Goal: Task Accomplishment & Management: Manage account settings

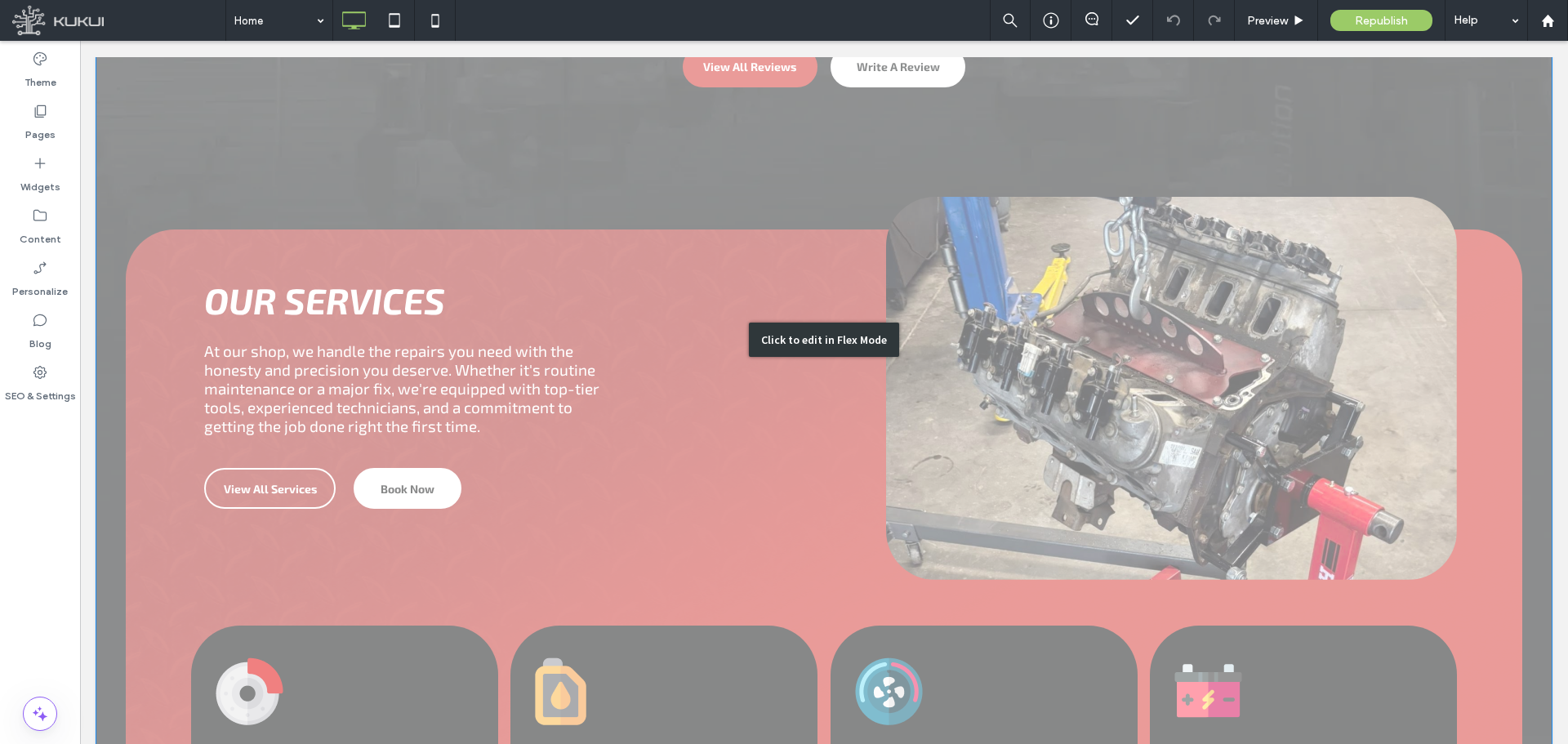
scroll to position [2123, 0]
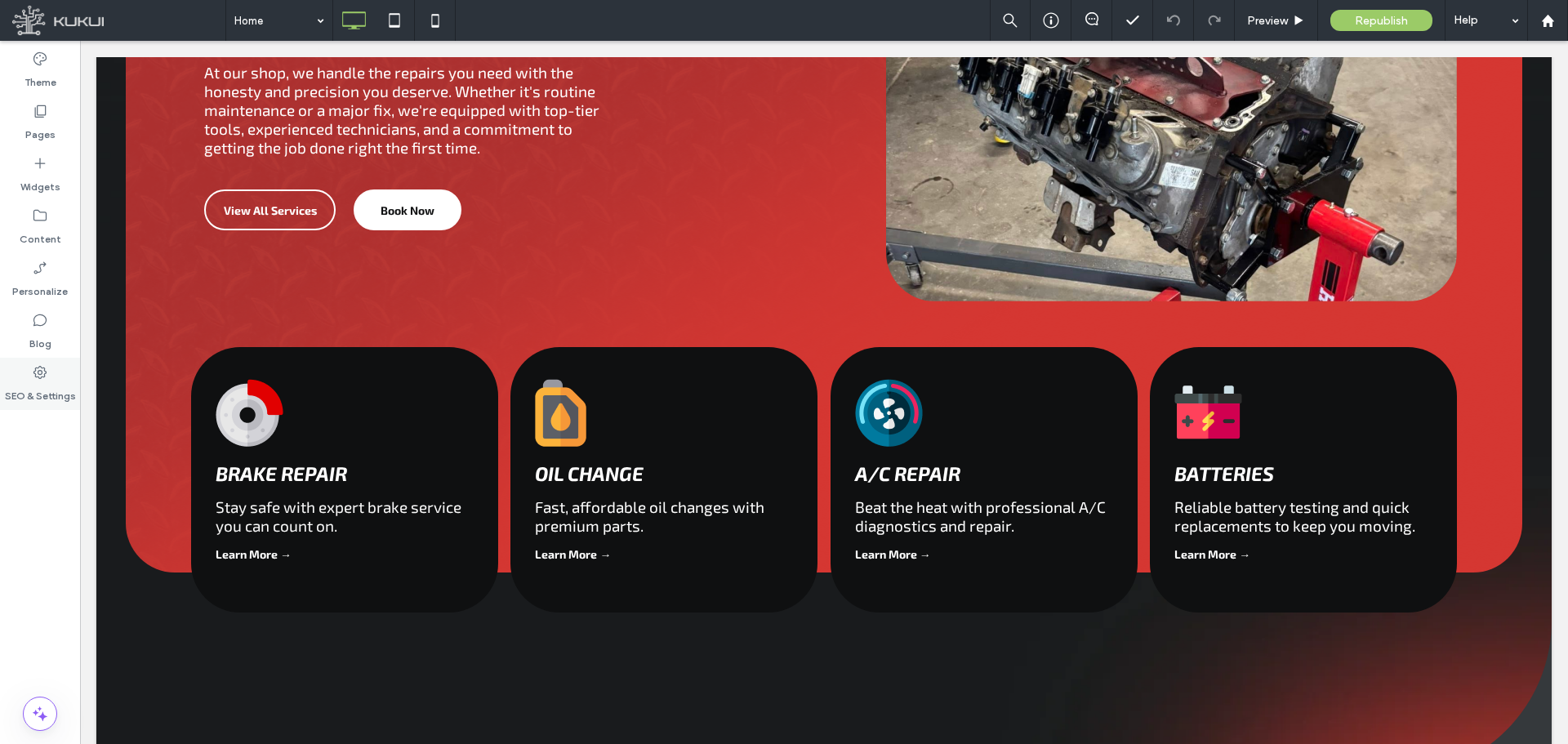
click at [36, 393] on label "SEO & Settings" at bounding box center [40, 391] width 71 height 23
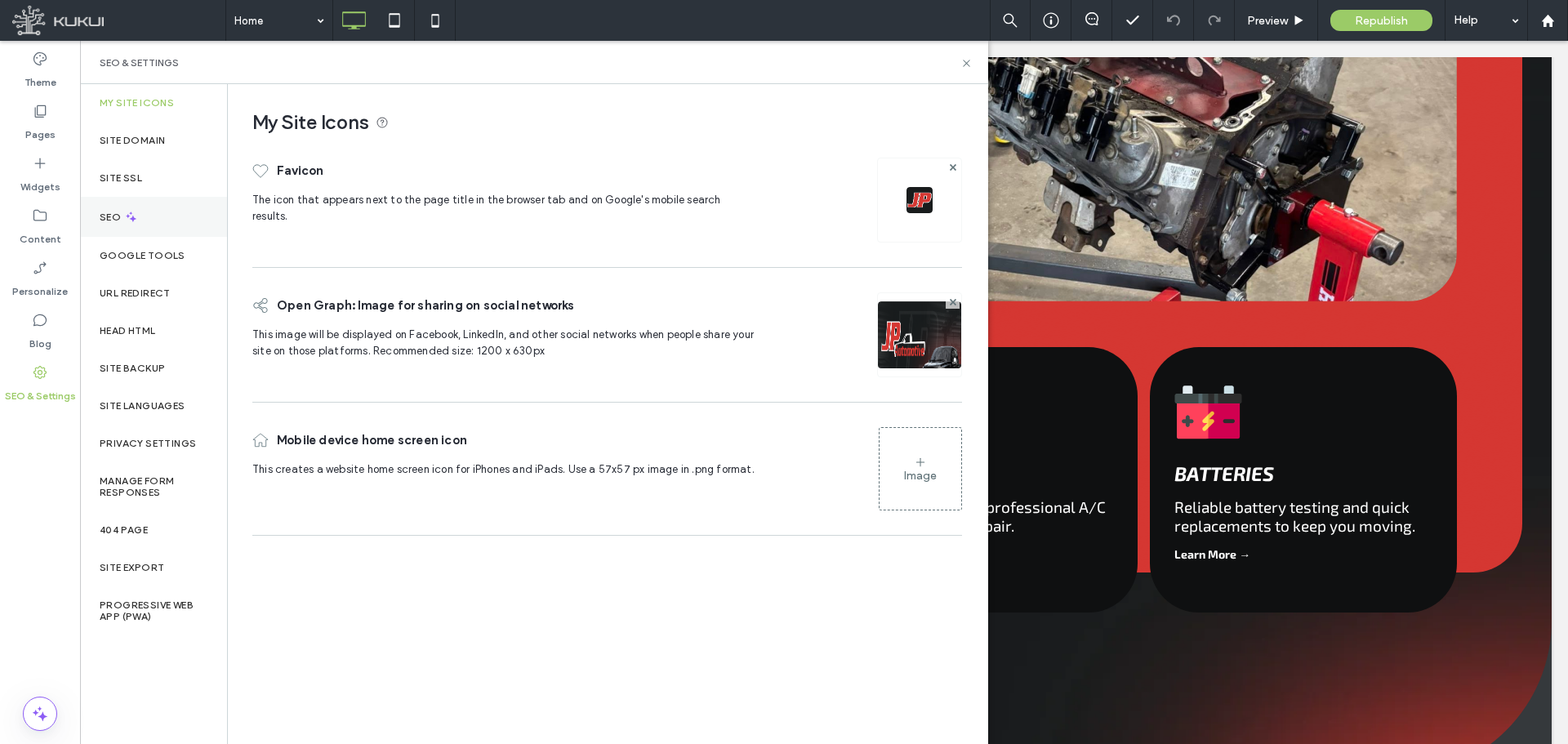
click at [158, 219] on div "SEO" at bounding box center [153, 217] width 147 height 40
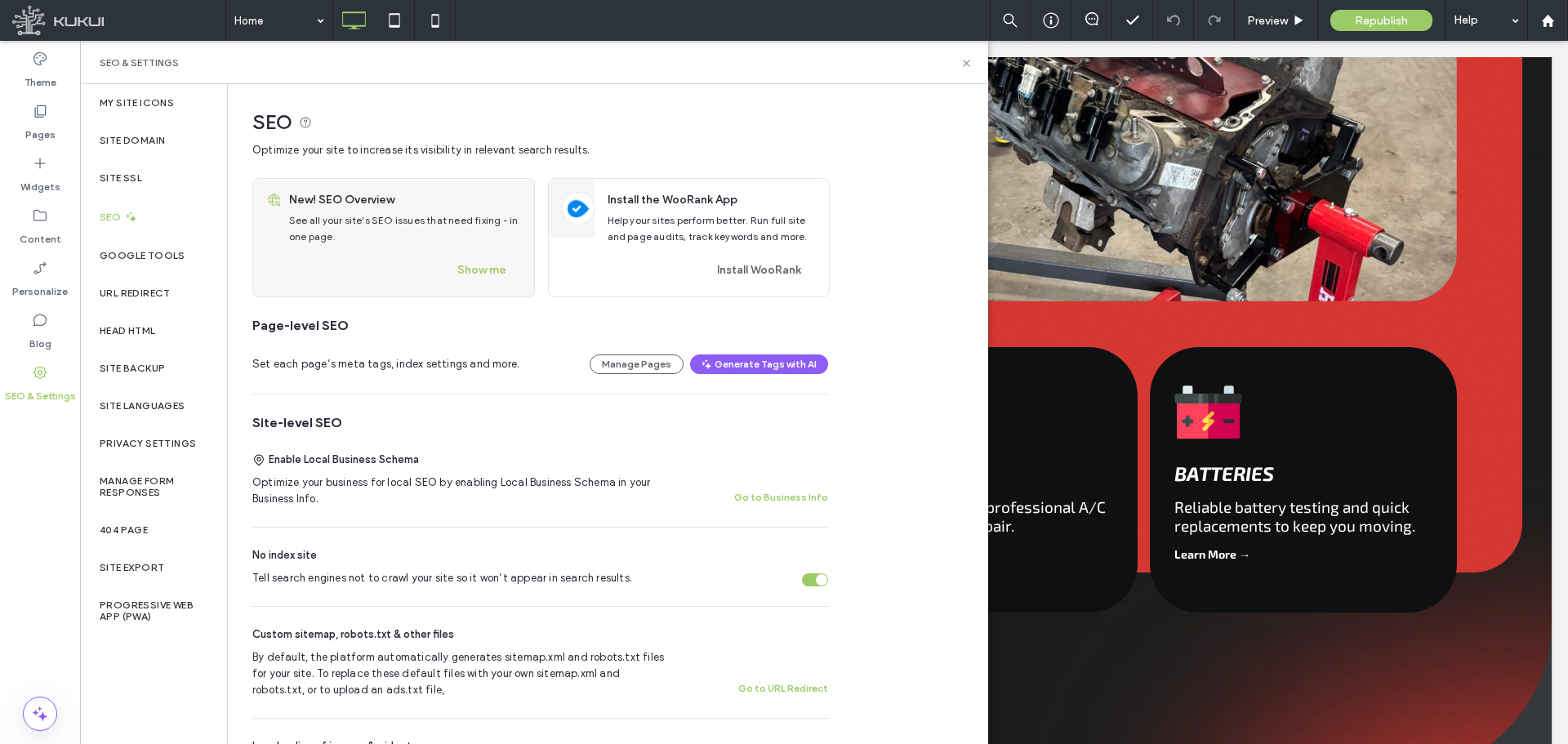
click at [804, 582] on div "Tell search engines not to crawl your site so it won’t appear in search results." at bounding box center [814, 580] width 26 height 13
click at [1402, 25] on span "Republish" at bounding box center [1382, 21] width 53 height 14
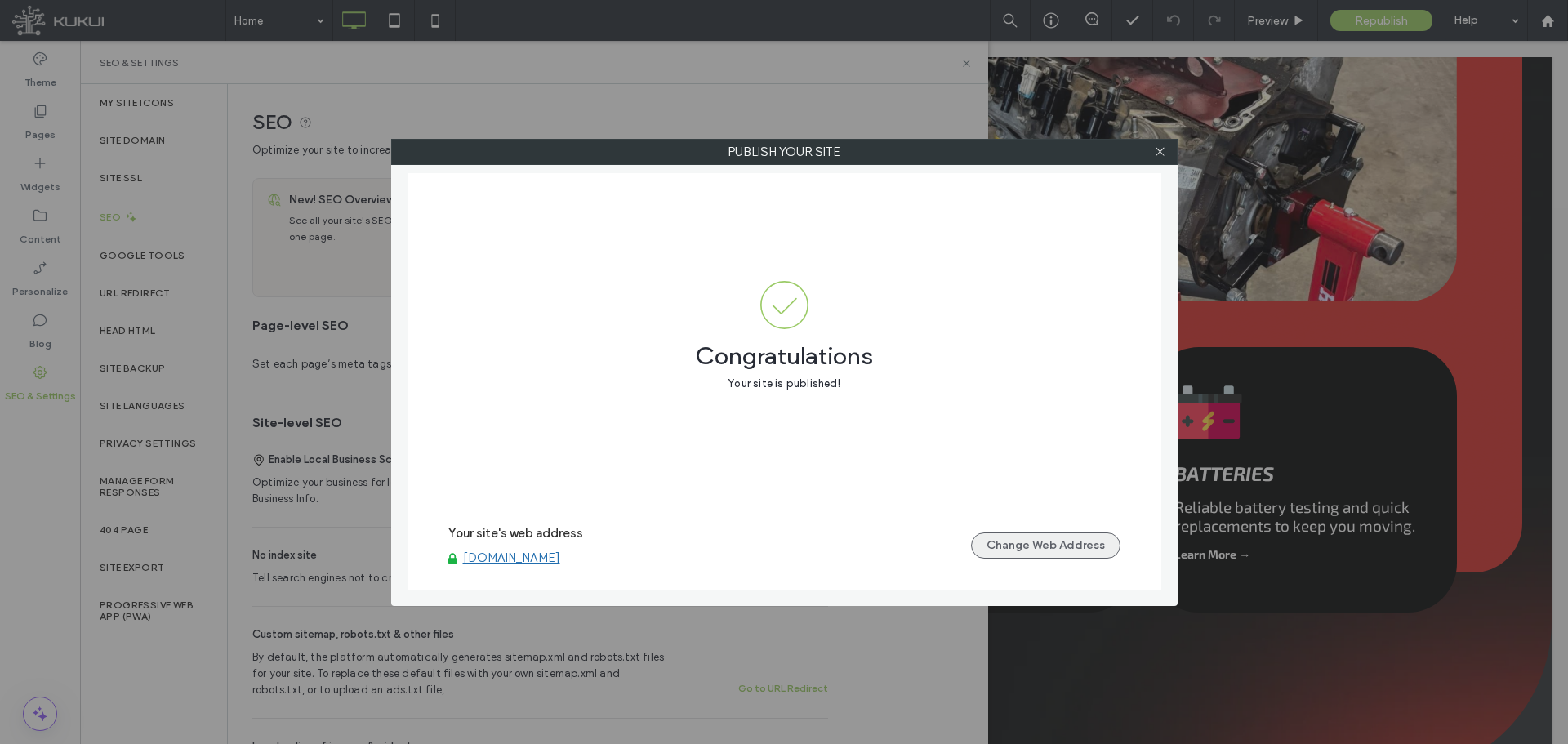
click at [1048, 537] on button "Change Web Address" at bounding box center [1045, 544] width 149 height 26
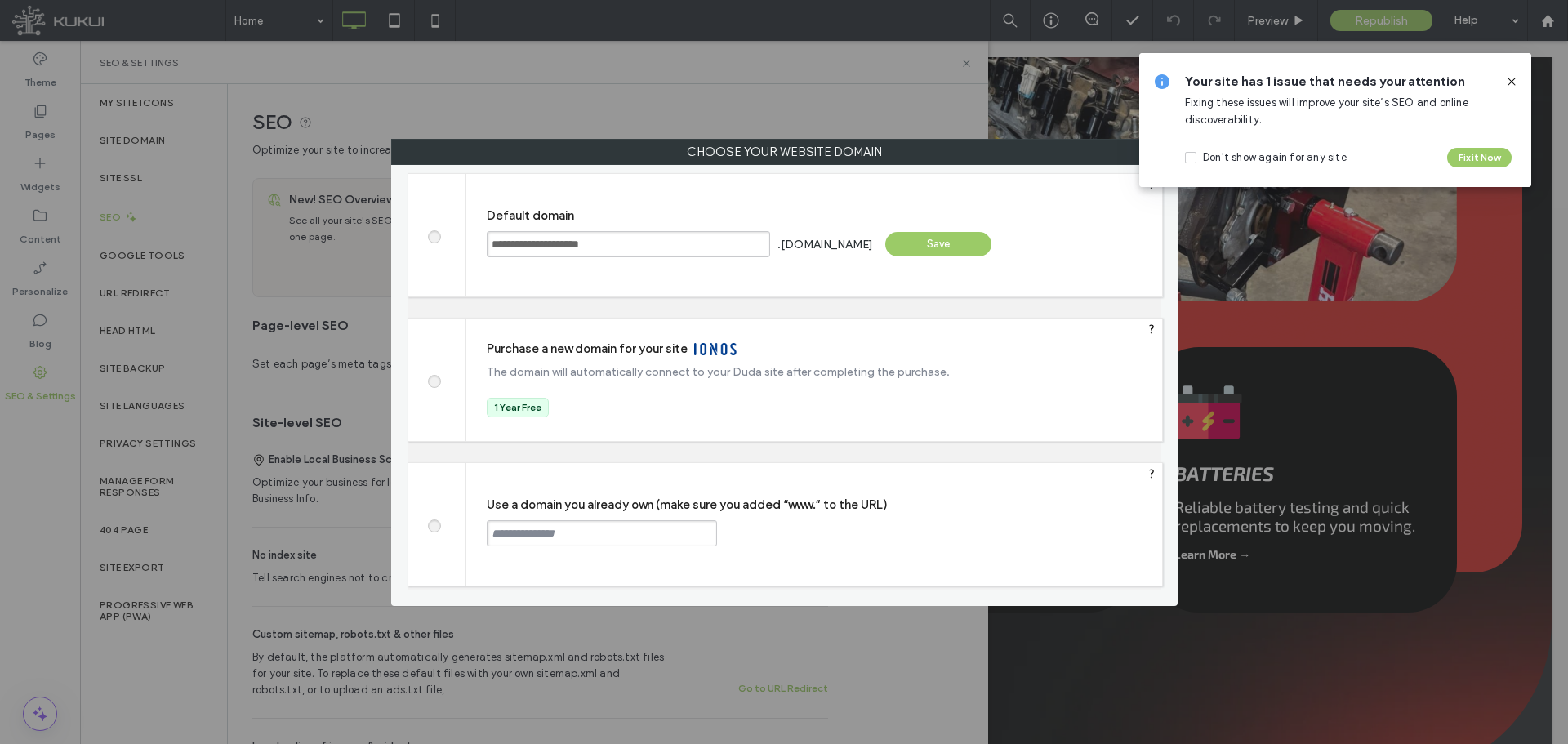
click at [433, 522] on span at bounding box center [433, 524] width 0 height 12
click at [528, 540] on input "text" at bounding box center [602, 532] width 230 height 26
paste input "**********"
type input "**********"
click at [775, 527] on div "Continue" at bounding box center [779, 532] width 106 height 25
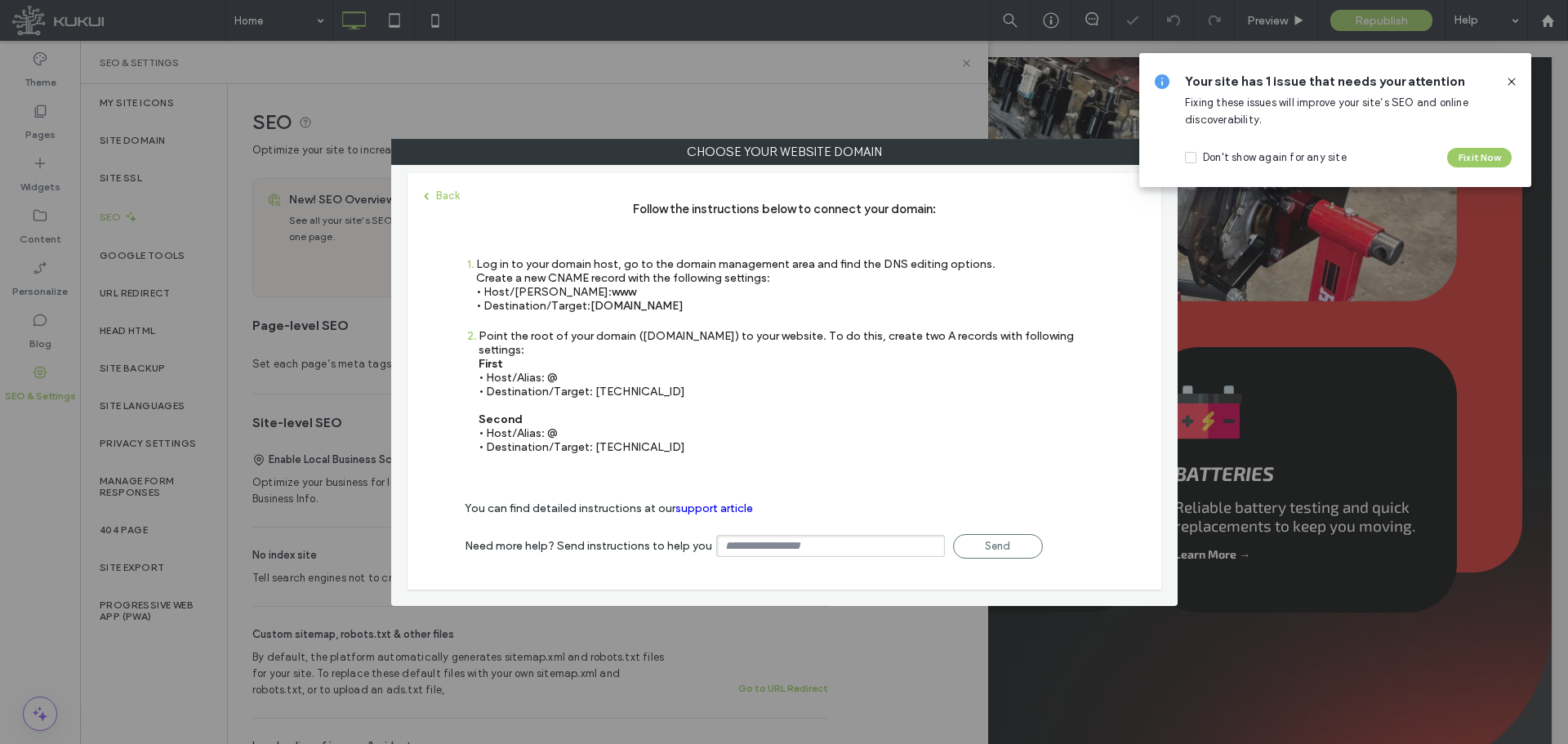
click at [1509, 82] on icon at bounding box center [1512, 82] width 13 height 13
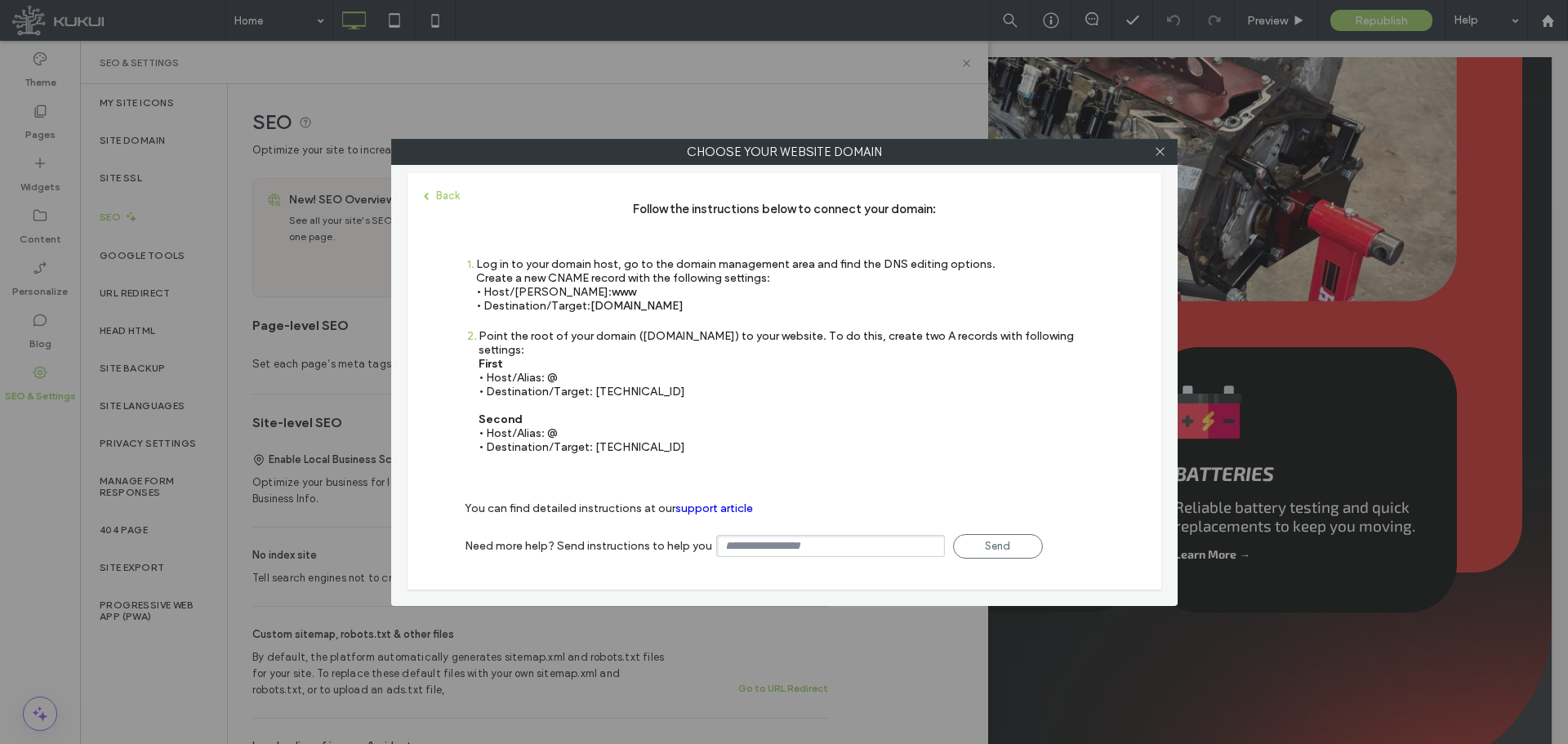
drag, startPoint x: 698, startPoint y: 311, endPoint x: 591, endPoint y: 315, distance: 107.1
click at [591, 315] on div "1 Log in to your domain host, go to the domain management area and find the DNS…" at bounding box center [730, 294] width 531 height 72
copy span "[DOMAIN_NAME]"
drag, startPoint x: 676, startPoint y: 380, endPoint x: 593, endPoint y: 380, distance: 83.0
click at [593, 380] on div "Point the root of your domain ([DOMAIN_NAME]) to your website. To do this, crea…" at bounding box center [792, 391] width 625 height 124
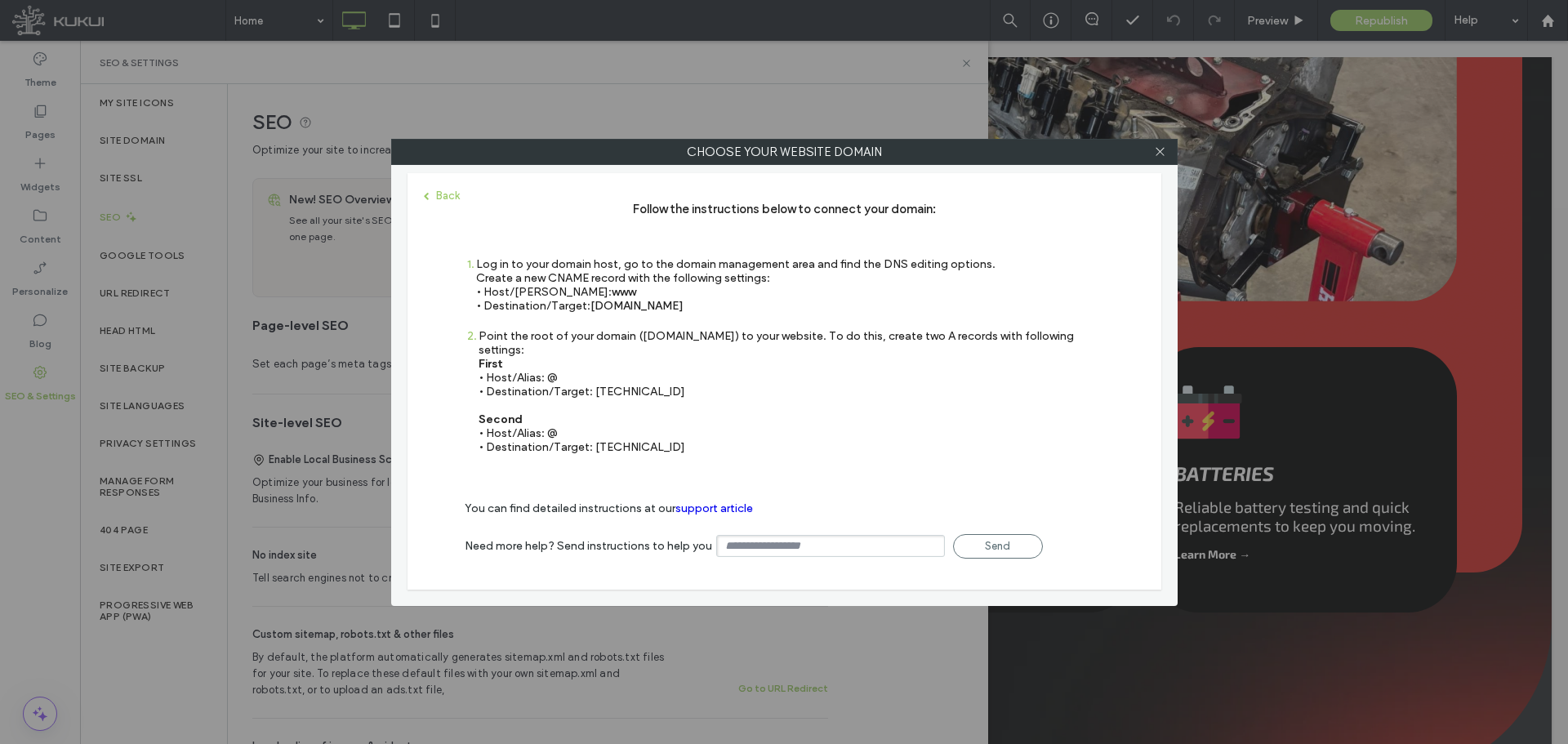
copy div "[TECHNICAL_ID]"
drag, startPoint x: 705, startPoint y: 434, endPoint x: 592, endPoint y: 434, distance: 113.0
click at [592, 434] on div "Point the root of your domain ([DOMAIN_NAME]) to your website. To do this, crea…" at bounding box center [792, 391] width 625 height 124
copy div "[TECHNICAL_ID]"
click at [1162, 148] on icon at bounding box center [1159, 151] width 12 height 12
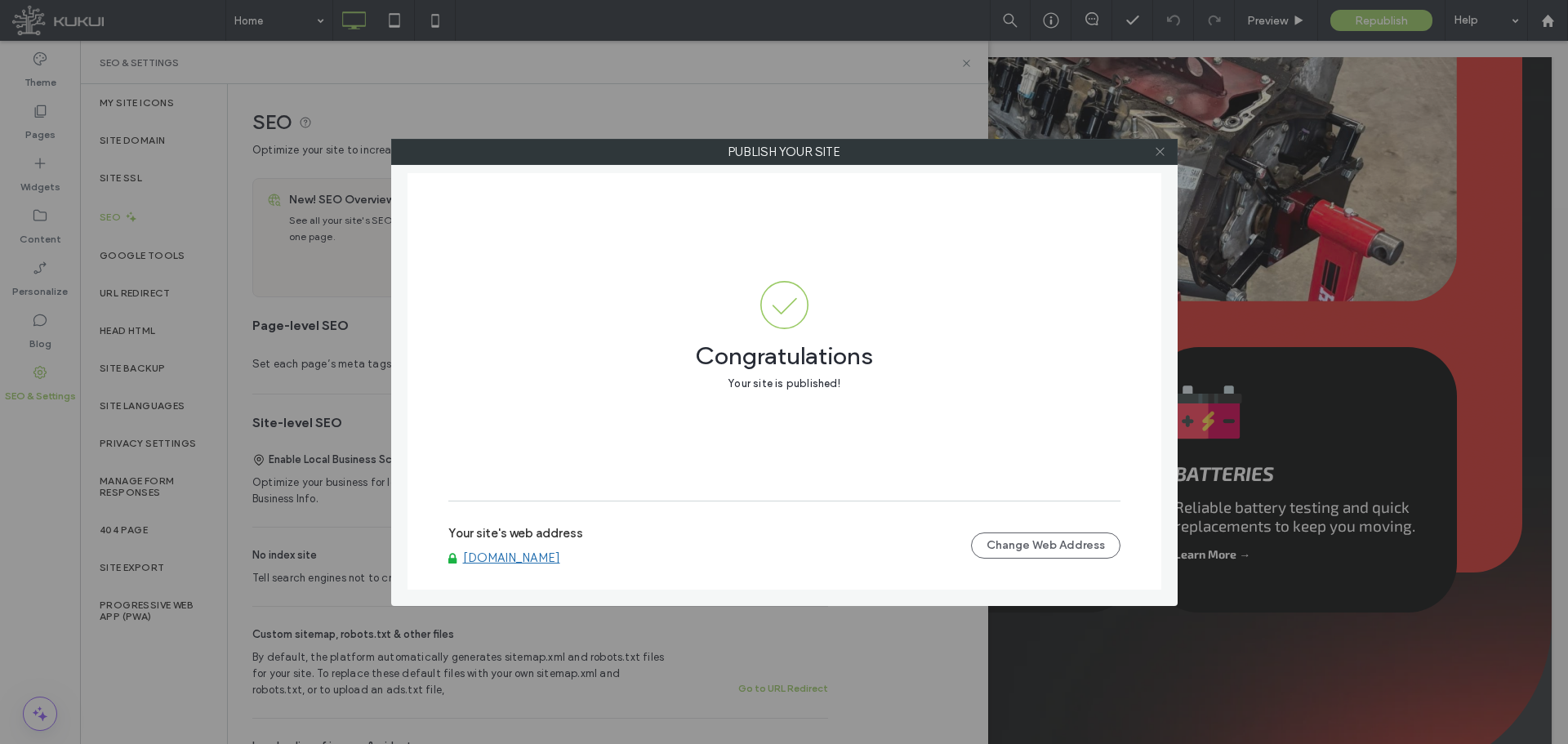
click at [1163, 148] on icon at bounding box center [1159, 151] width 12 height 12
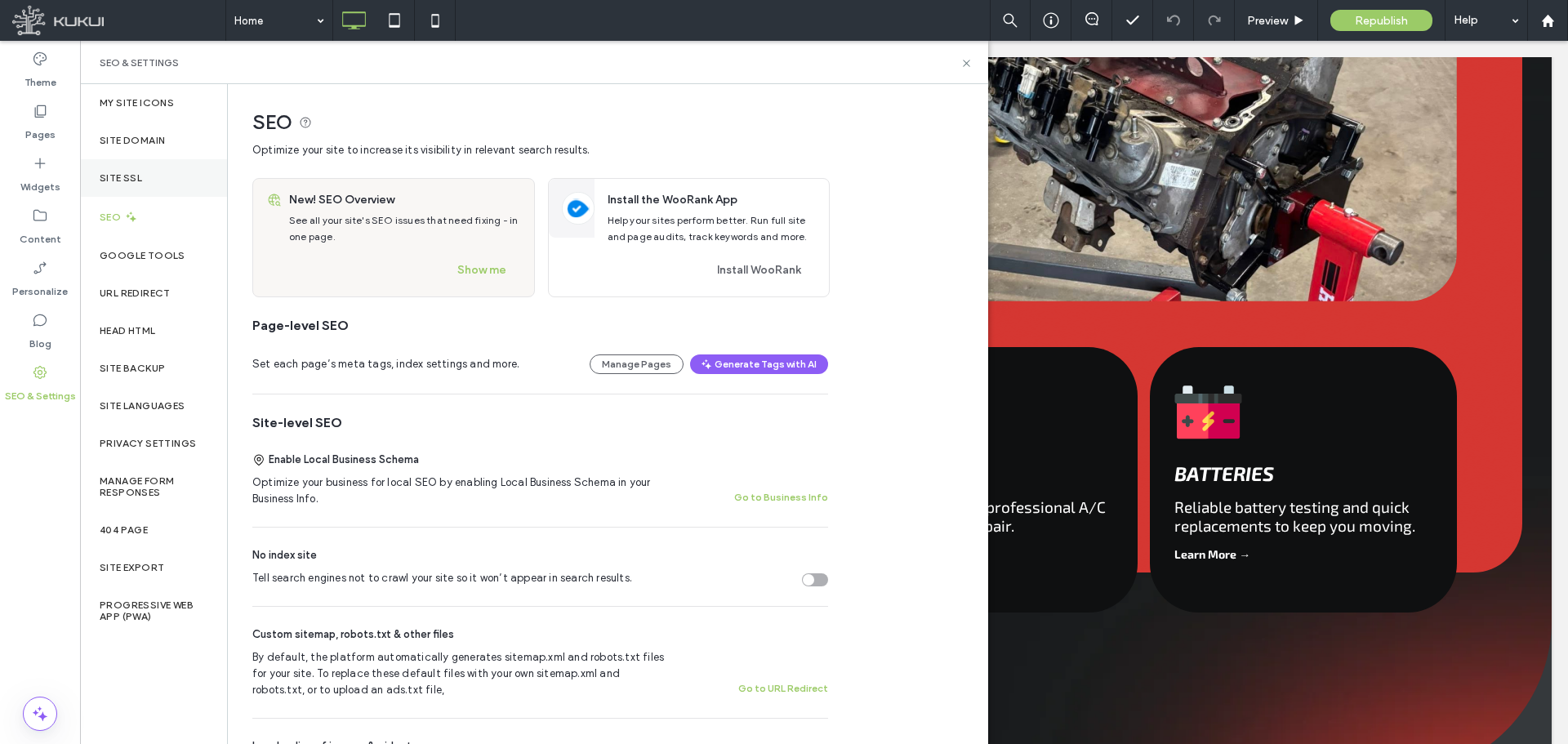
click at [141, 168] on div "Site SSL" at bounding box center [153, 179] width 147 height 38
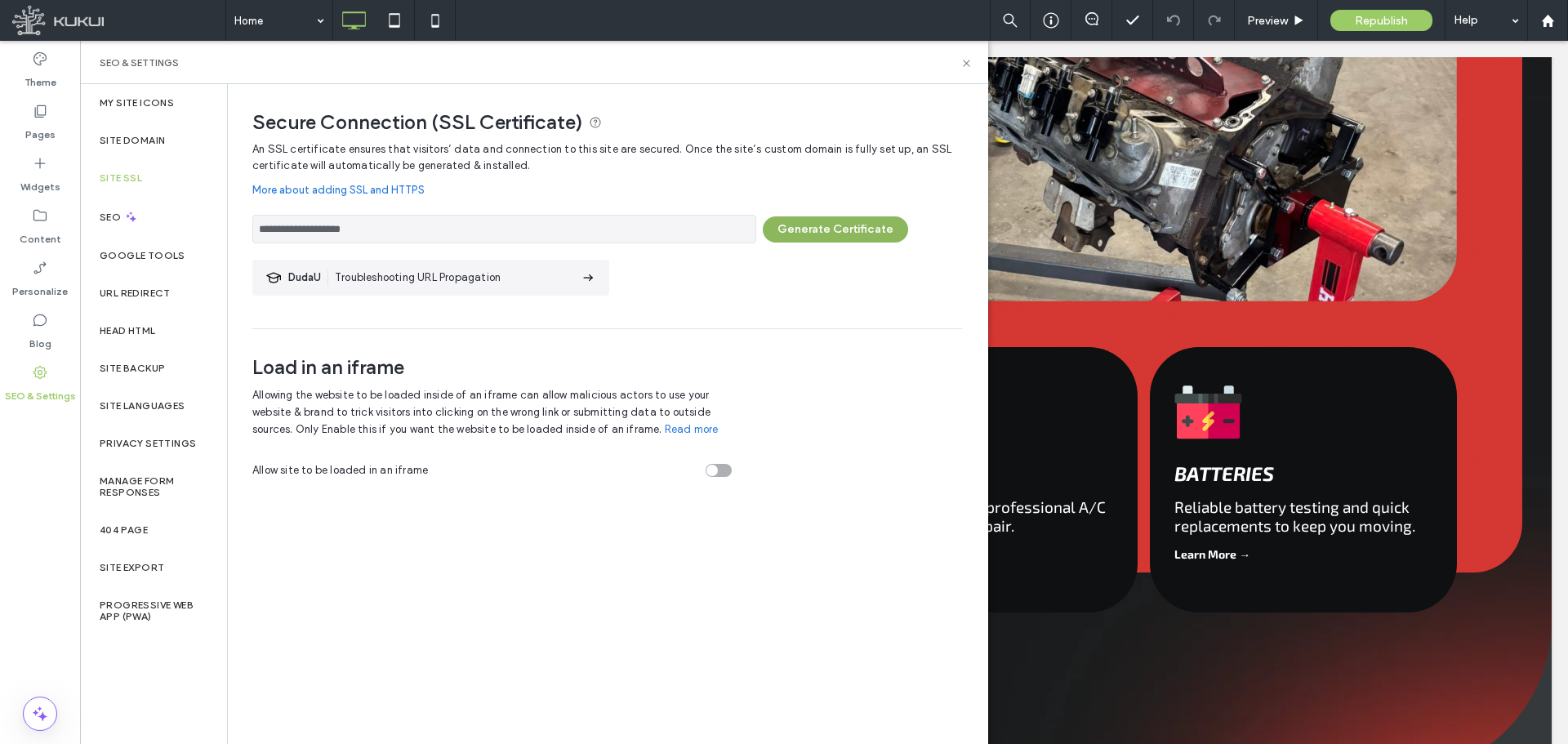
click at [811, 223] on button "Generate Certificate" at bounding box center [835, 229] width 145 height 26
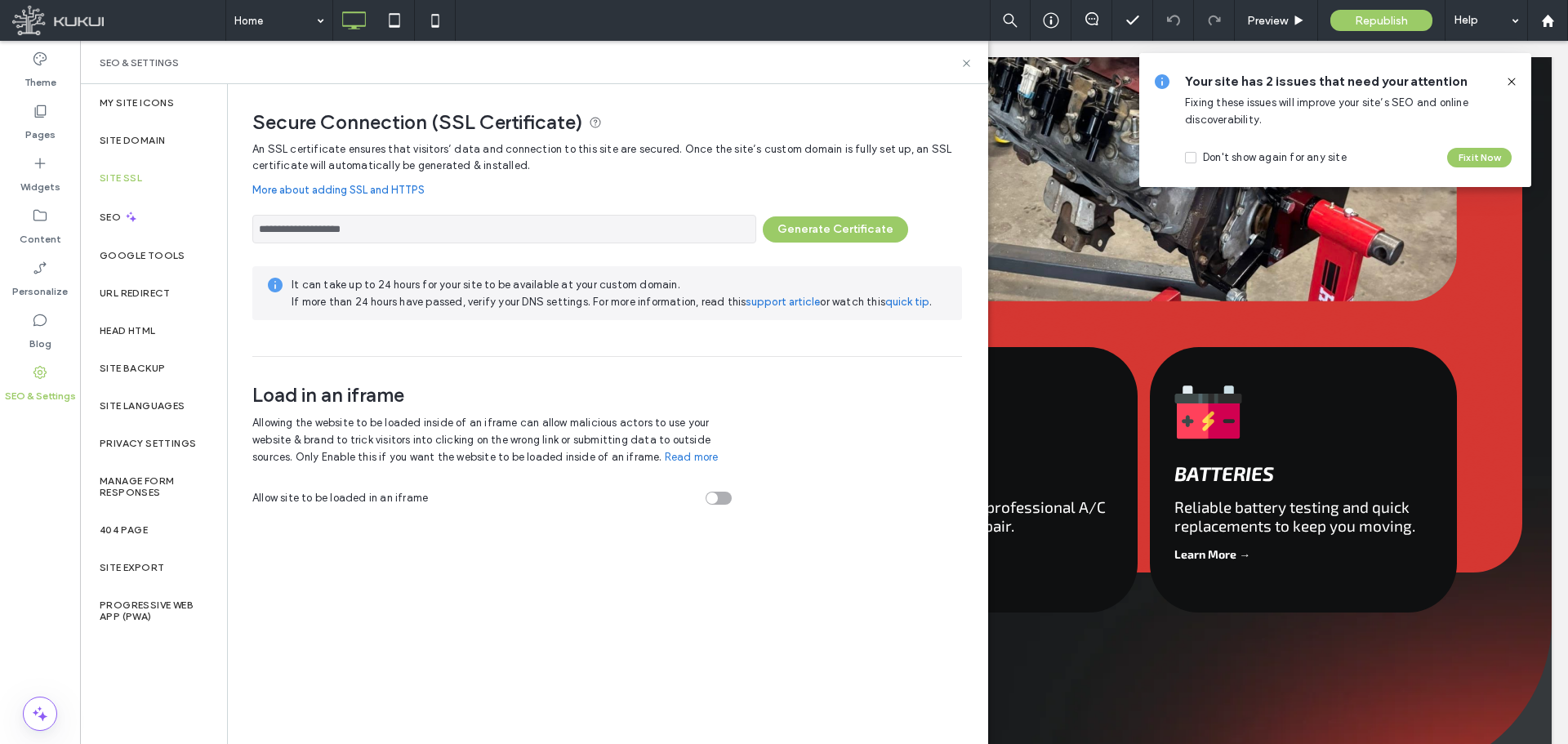
drag, startPoint x: 648, startPoint y: 165, endPoint x: 818, endPoint y: 206, distance: 174.9
click at [656, 166] on span "An SSL certificate ensures that visitors’ data and connection to this site are …" at bounding box center [607, 158] width 710 height 32
click at [868, 231] on button "Generate Certificate" at bounding box center [835, 229] width 145 height 26
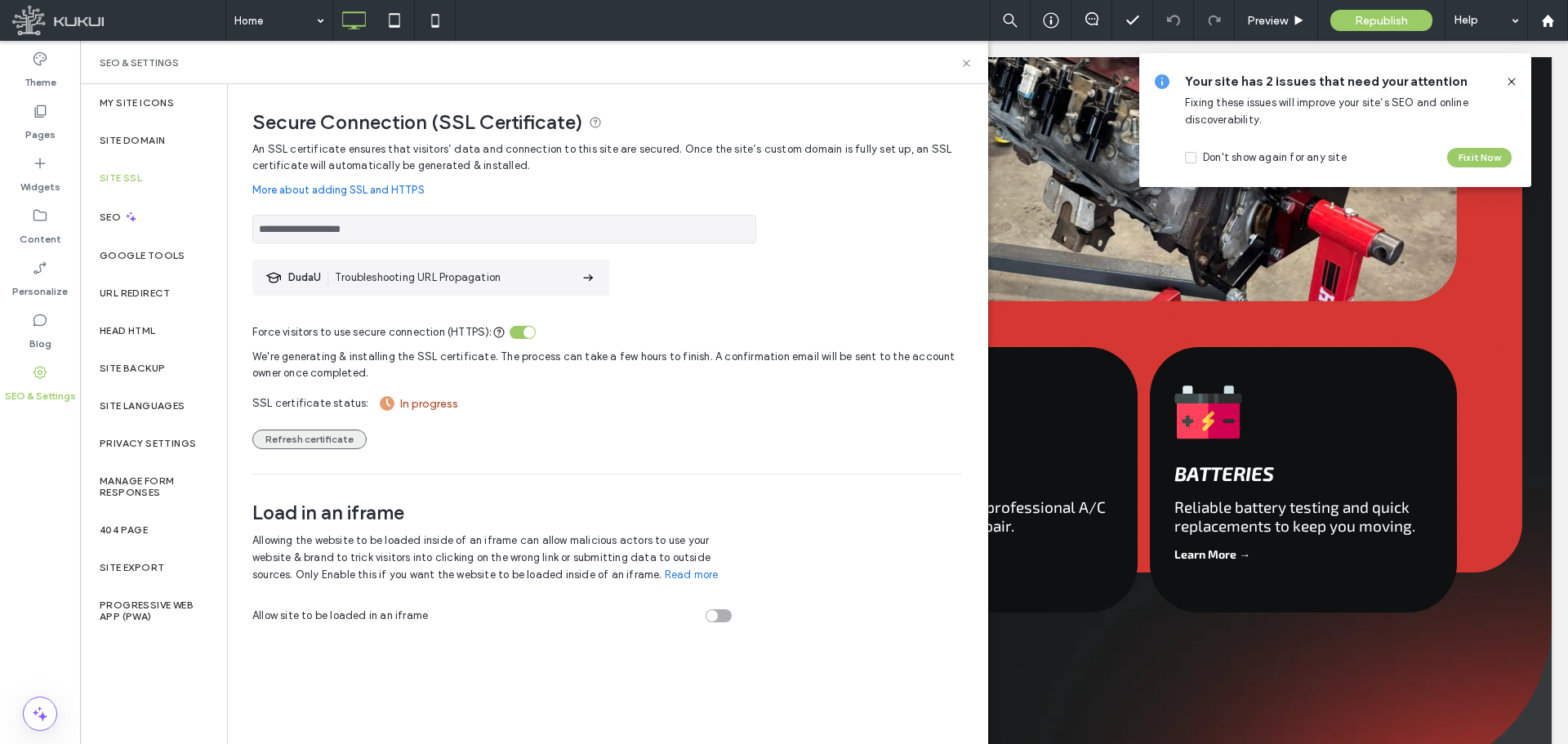
click at [341, 434] on button "Refresh certificate" at bounding box center [310, 439] width 114 height 20
click at [302, 438] on button "Refresh certificate" at bounding box center [310, 439] width 114 height 20
click at [316, 440] on button "Refresh certificate" at bounding box center [310, 439] width 114 height 20
click at [312, 432] on button "Refresh certificate" at bounding box center [310, 439] width 114 height 20
drag, startPoint x: 688, startPoint y: 124, endPoint x: 678, endPoint y: 131, distance: 12.2
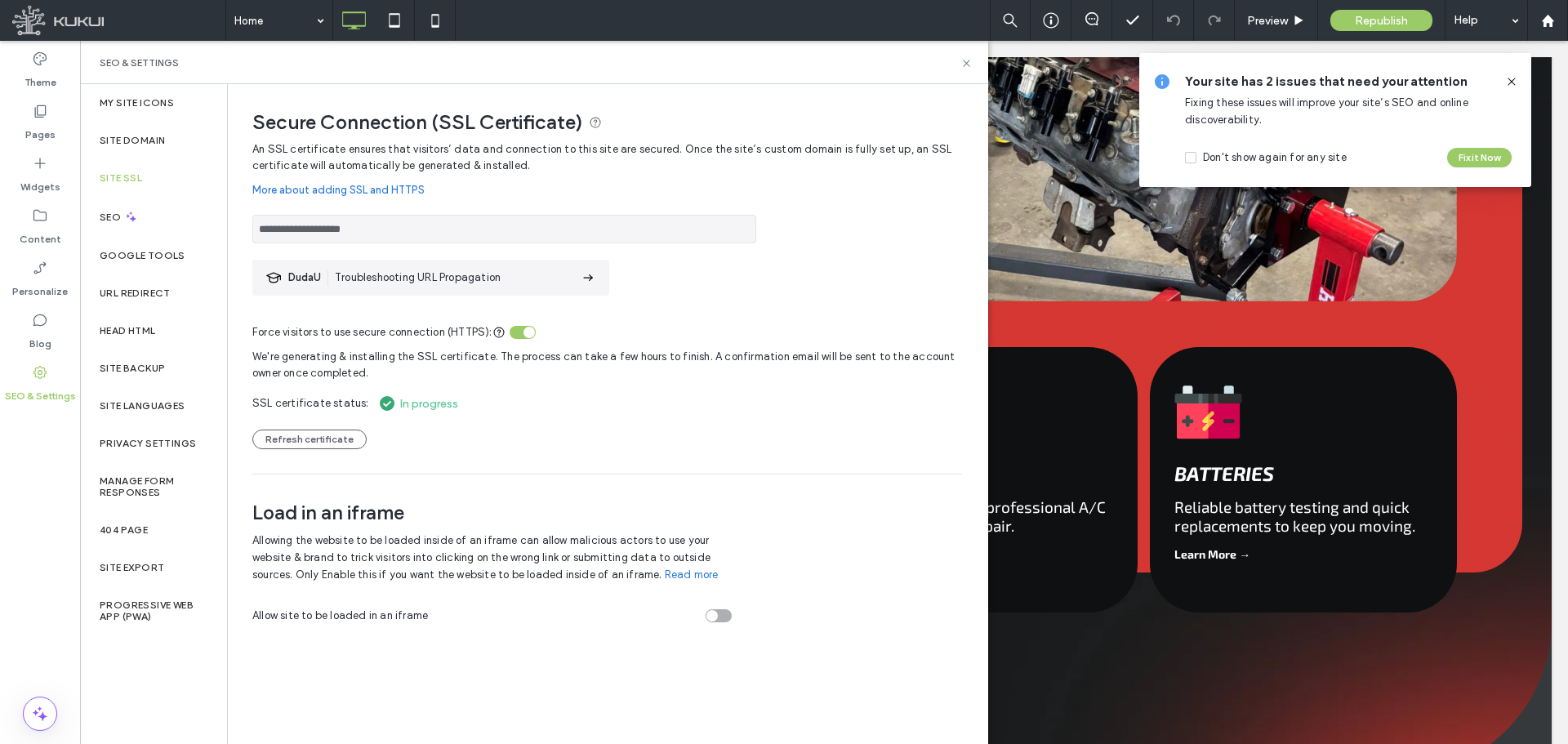
click at [688, 124] on span "Secure Connection (SSL Certificate)" at bounding box center [607, 123] width 710 height 25
click at [318, 434] on button "Refresh certificate" at bounding box center [310, 439] width 114 height 20
click at [303, 443] on button "Refresh certificate" at bounding box center [310, 439] width 114 height 20
drag, startPoint x: 302, startPoint y: 444, endPoint x: 287, endPoint y: 444, distance: 15.0
click at [302, 444] on button "Refresh certificate" at bounding box center [310, 439] width 114 height 20
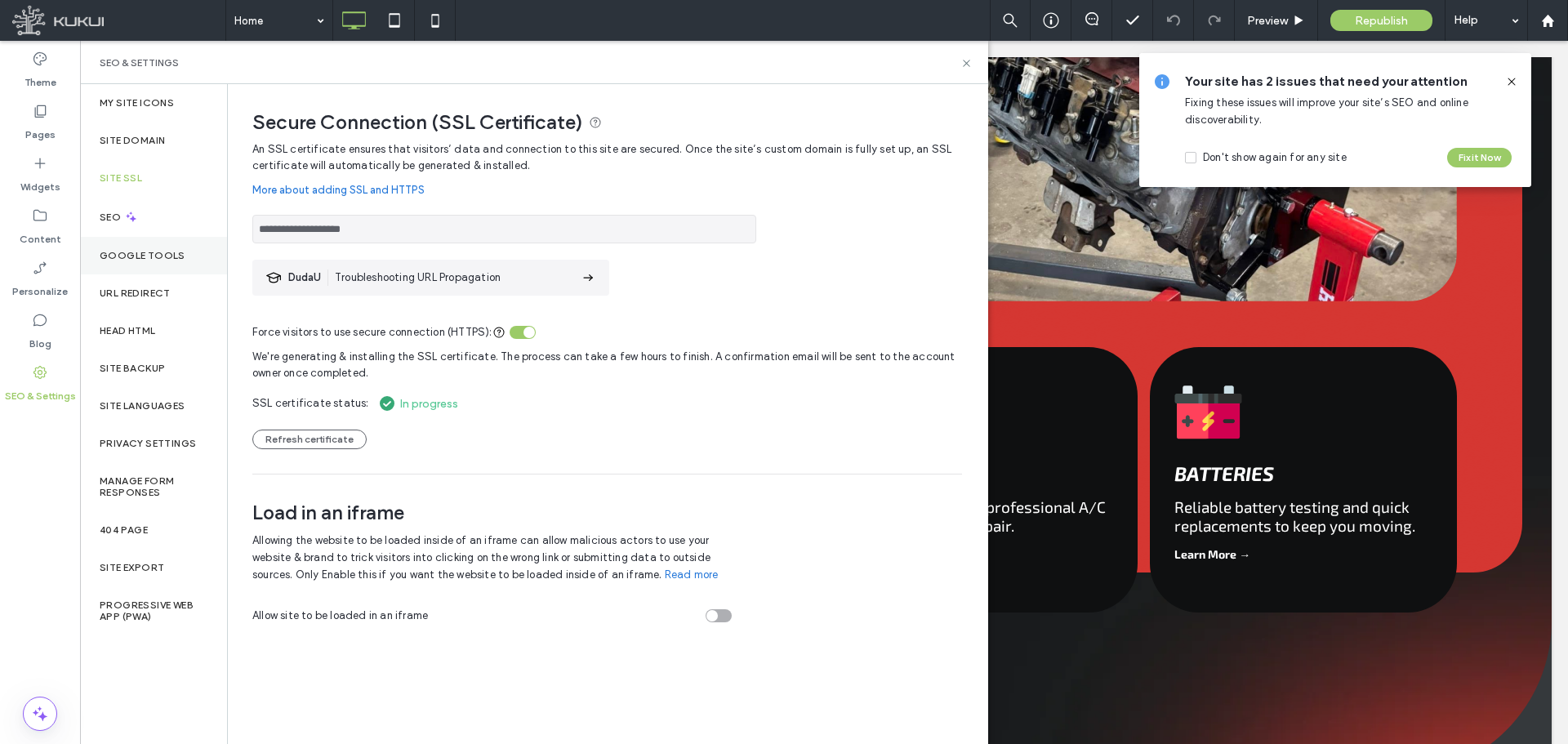
drag, startPoint x: 246, startPoint y: 241, endPoint x: 201, endPoint y: 241, distance: 45.0
click at [201, 241] on div "**********" at bounding box center [534, 414] width 908 height 659
click at [321, 434] on button "Refresh certificate" at bounding box center [310, 439] width 114 height 20
click at [339, 442] on button "Refresh certificate" at bounding box center [310, 439] width 114 height 20
click at [294, 432] on button "Refresh certificate" at bounding box center [310, 439] width 114 height 20
